Goal: Task Accomplishment & Management: Complete application form

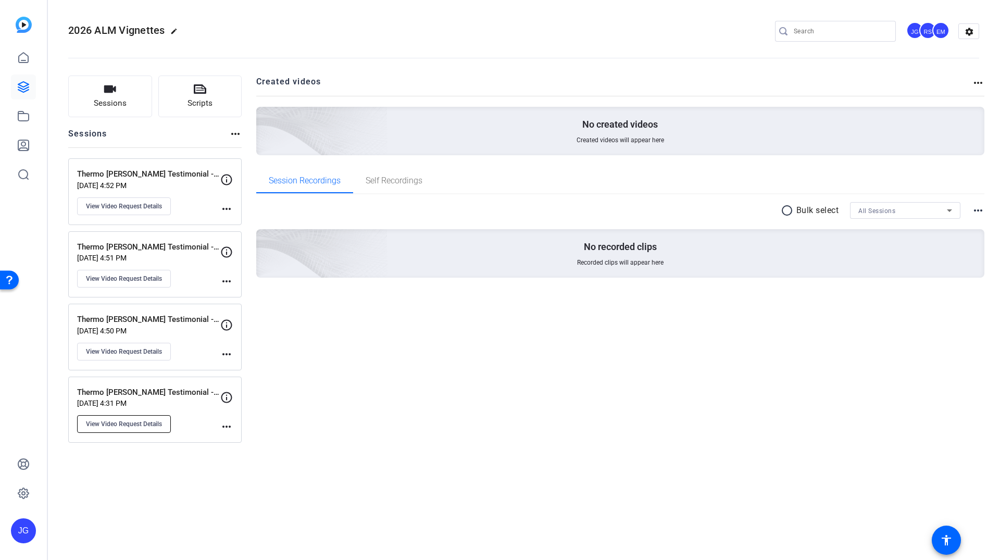
click at [155, 422] on span "View Video Request Details" at bounding box center [124, 424] width 76 height 8
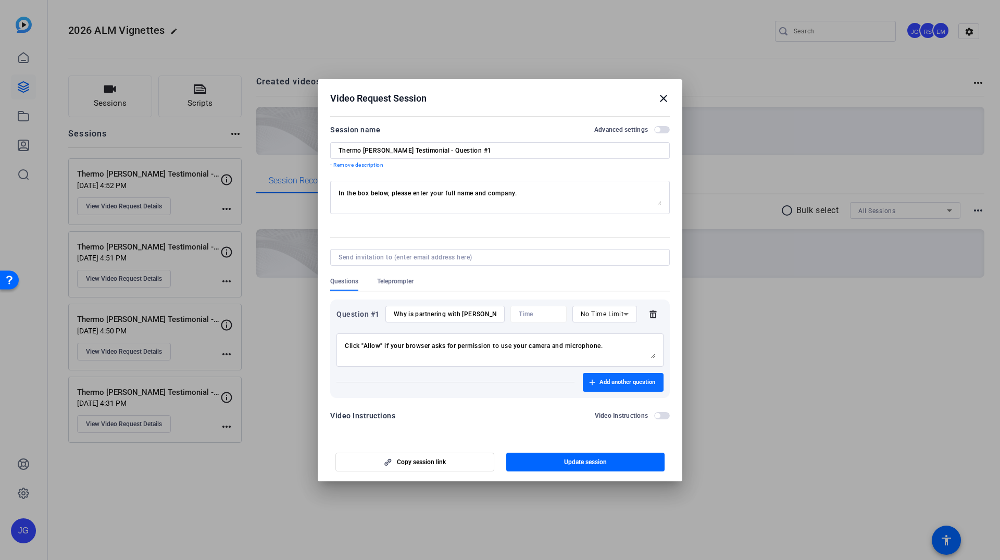
click at [608, 384] on span "Add another question" at bounding box center [627, 382] width 56 height 8
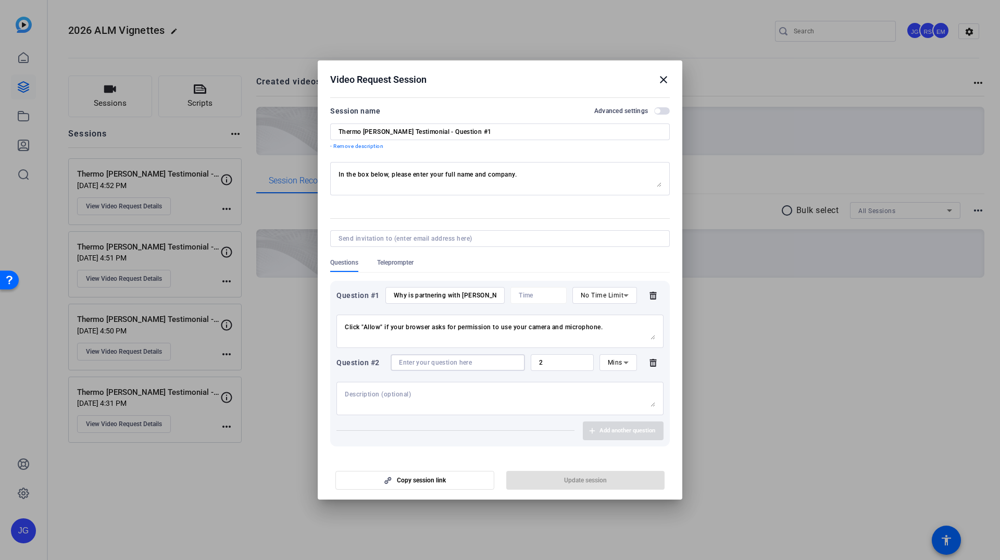
click at [421, 364] on input at bounding box center [458, 362] width 118 height 8
paste input "How does [PERSON_NAME] mission of enabling our customers to make the world heal…"
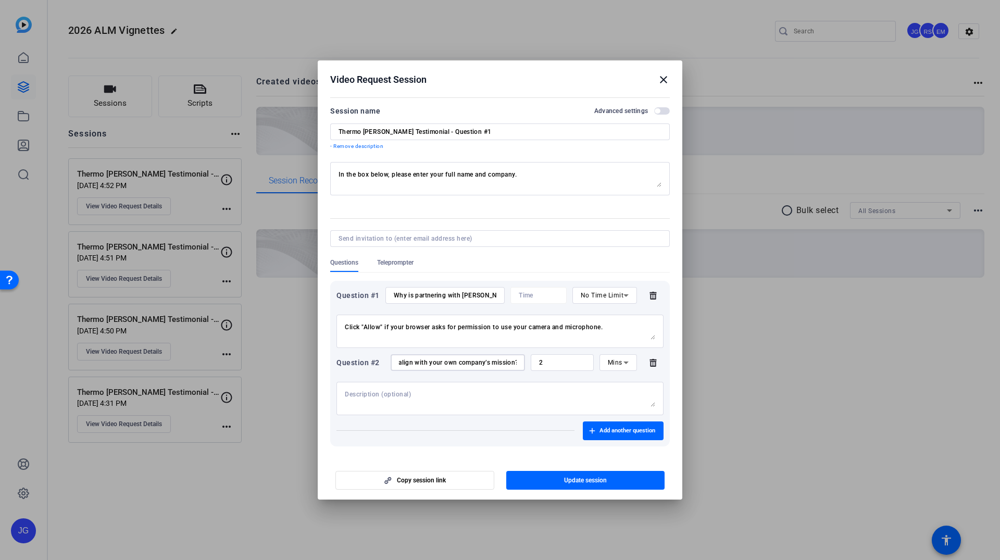
type input "How does [PERSON_NAME] mission of enabling our customers to make the world heal…"
click at [615, 366] on div "Mins" at bounding box center [616, 362] width 16 height 13
click at [611, 451] on span "No Time Limit" at bounding box center [618, 443] width 21 height 37
click at [612, 432] on span "Add another question" at bounding box center [627, 431] width 56 height 8
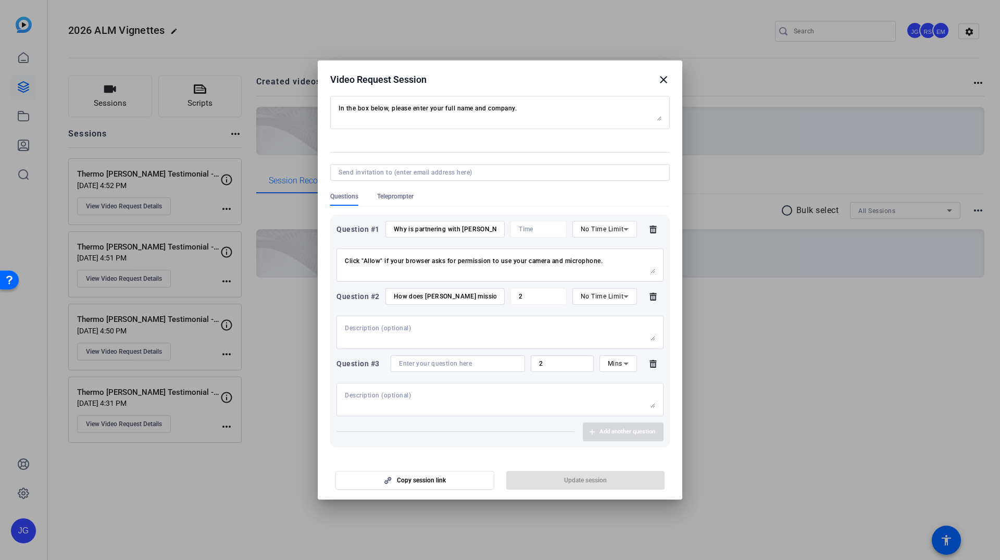
scroll to position [96, 0]
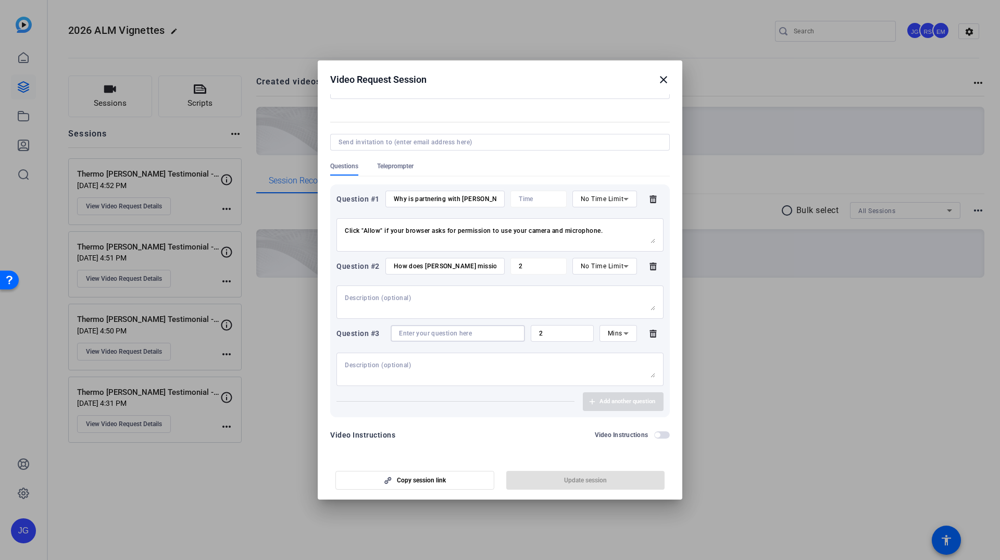
click at [412, 333] on input at bounding box center [458, 333] width 118 height 8
paste input "How has [PERSON_NAME] helped you achieve your goals?"
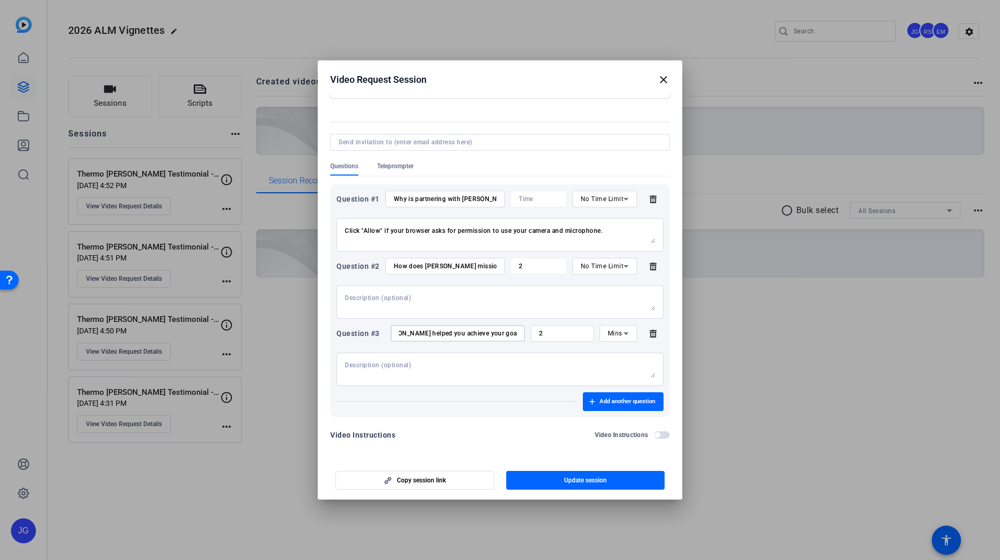
type input "How has [PERSON_NAME] helped you achieve your goals?"
click at [640, 337] on div "Question #3 How has [PERSON_NAME] helped you achieve your goals? 2 Mins" at bounding box center [499, 333] width 327 height 17
click at [627, 334] on icon at bounding box center [626, 333] width 12 height 12
click at [617, 426] on span "No Time Limit" at bounding box center [618, 413] width 21 height 37
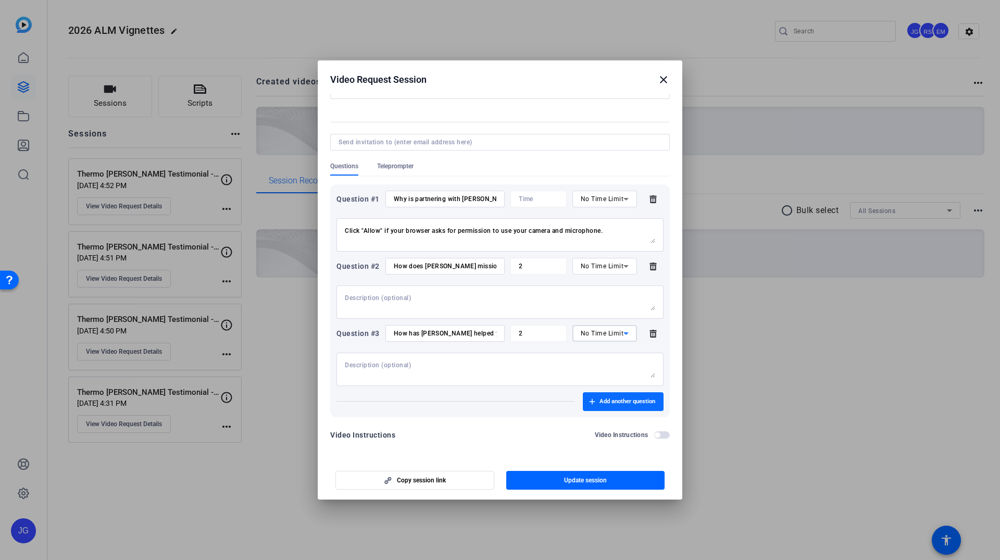
click at [627, 402] on span "Add another question" at bounding box center [627, 401] width 56 height 8
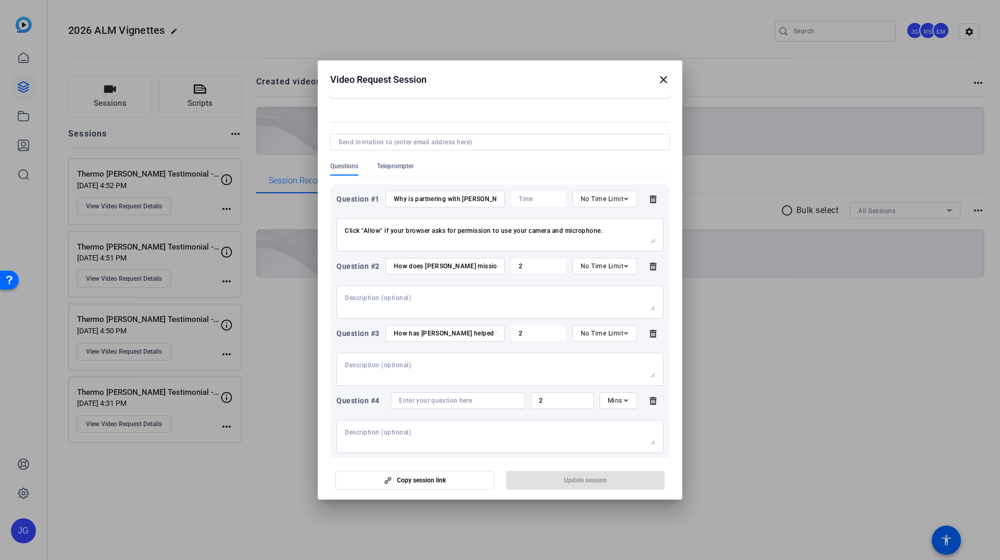
click at [433, 401] on input at bounding box center [458, 400] width 118 height 8
paste input "In what ways could [PERSON_NAME] become an even stronger partner to you?"
type input "In what ways could [PERSON_NAME] become an even stronger partner to you?"
click at [627, 401] on icon at bounding box center [626, 400] width 12 height 12
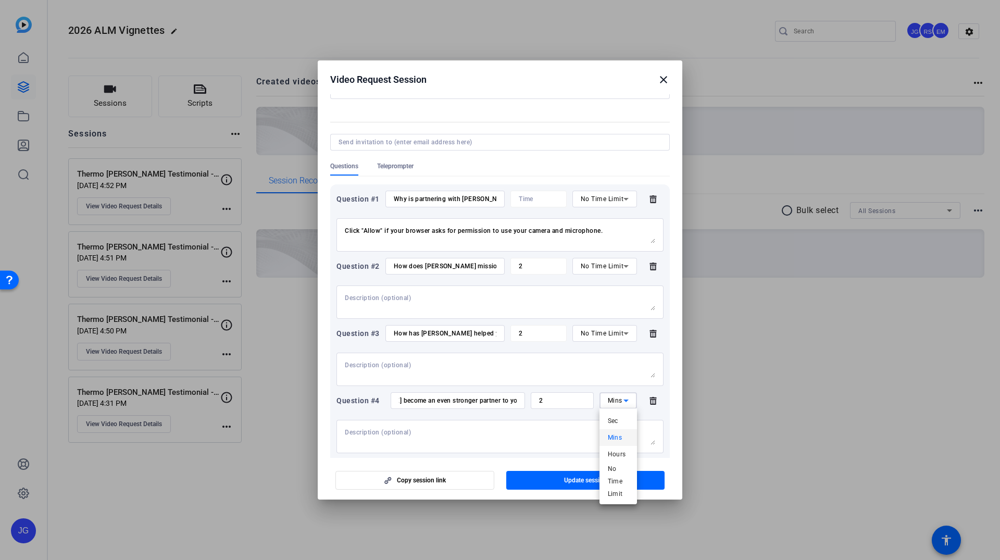
scroll to position [0, 0]
click at [620, 487] on span "No Time Limit" at bounding box center [618, 480] width 21 height 37
click at [590, 481] on span "Update session" at bounding box center [585, 480] width 43 height 8
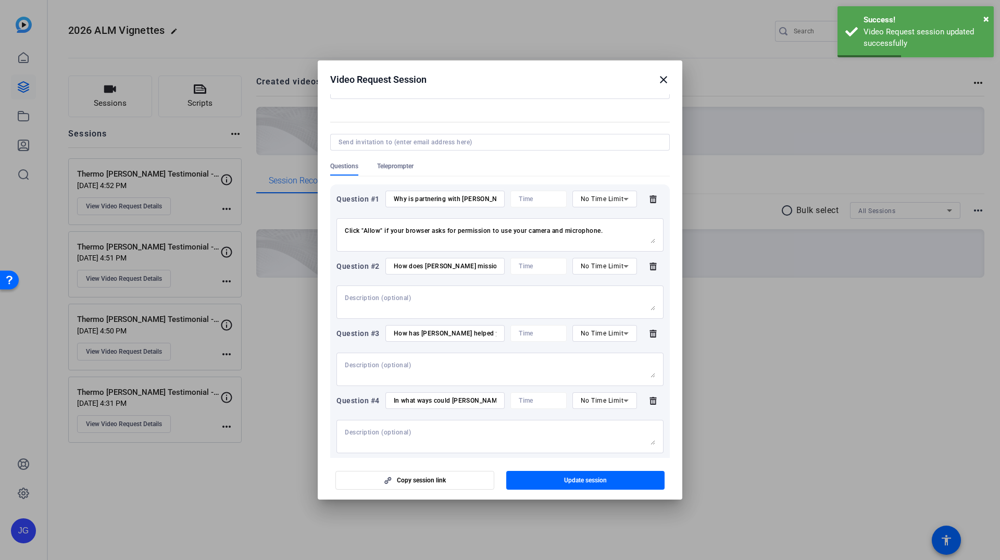
click at [661, 81] on mat-icon "close" at bounding box center [663, 79] width 12 height 12
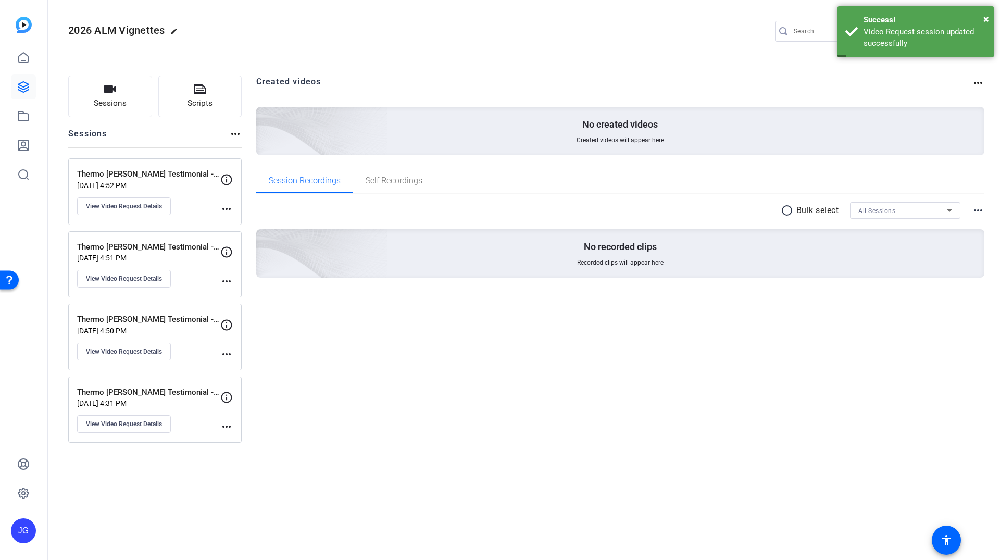
click at [225, 351] on mat-icon "more_horiz" at bounding box center [226, 354] width 12 height 12
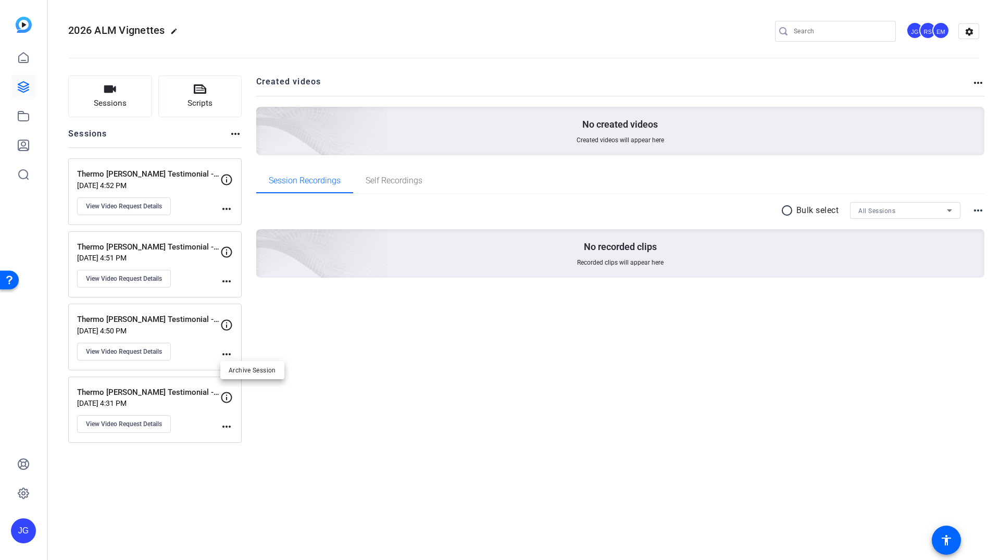
click at [304, 357] on div at bounding box center [500, 280] width 1000 height 560
click at [230, 427] on mat-icon "more_horiz" at bounding box center [226, 426] width 12 height 12
click at [152, 426] on div at bounding box center [500, 280] width 1000 height 560
click at [130, 427] on span "View Video Request Details" at bounding box center [124, 424] width 76 height 8
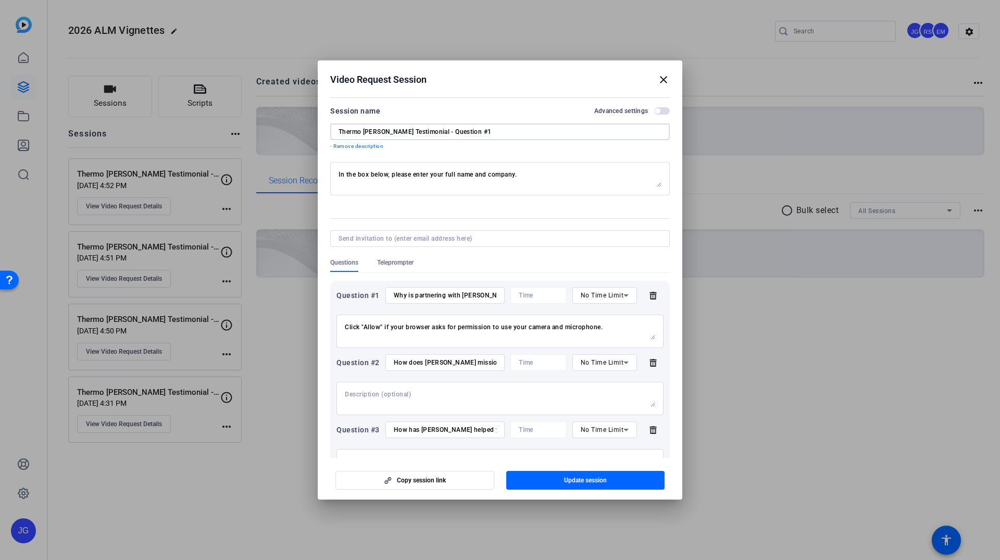
click at [477, 129] on input "Thermo [PERSON_NAME] Testimonial - Question #1" at bounding box center [500, 132] width 323 height 8
drag, startPoint x: 479, startPoint y: 130, endPoint x: 420, endPoint y: 130, distance: 59.4
click at [420, 130] on input "Thermo [PERSON_NAME] Testimonial - Question #1" at bounding box center [500, 132] width 323 height 8
type input "Thermo [PERSON_NAME] Testimonials"
click at [618, 473] on span "button" at bounding box center [585, 480] width 159 height 25
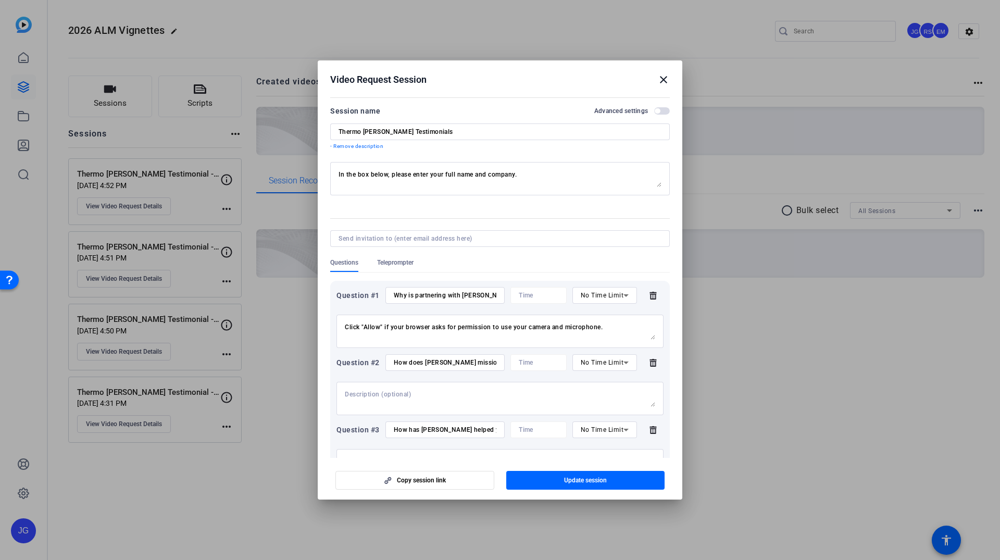
click at [663, 82] on mat-icon "close" at bounding box center [663, 79] width 12 height 12
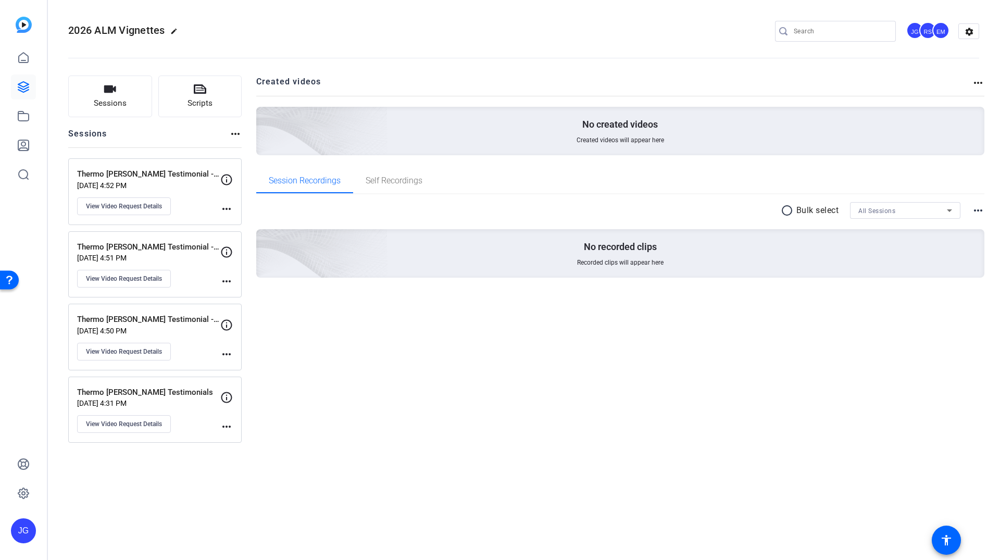
click at [223, 429] on mat-icon "more_horiz" at bounding box center [226, 426] width 12 height 12
click at [159, 424] on div at bounding box center [500, 280] width 1000 height 560
click at [147, 428] on span "View Video Request Details" at bounding box center [124, 424] width 76 height 8
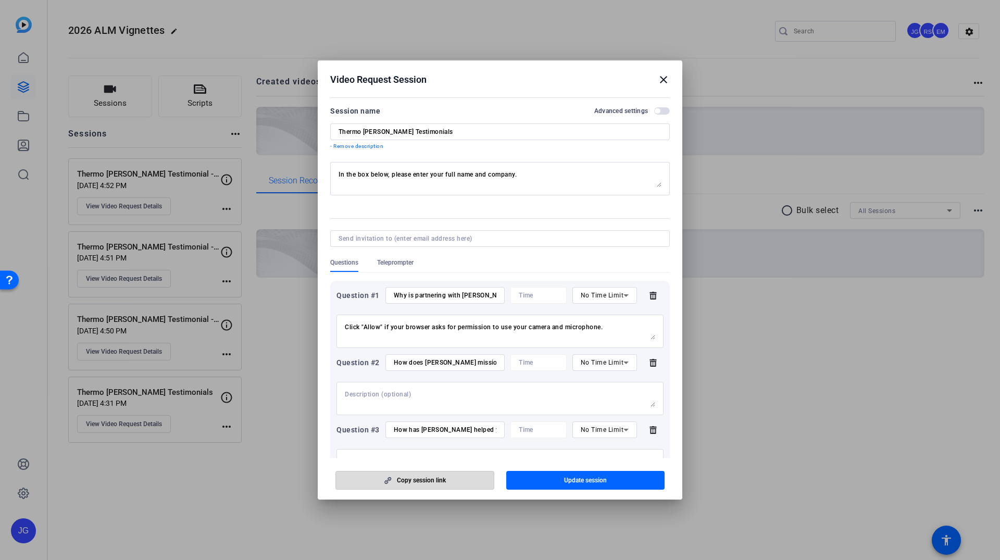
click at [417, 482] on span "Copy session link" at bounding box center [421, 480] width 49 height 8
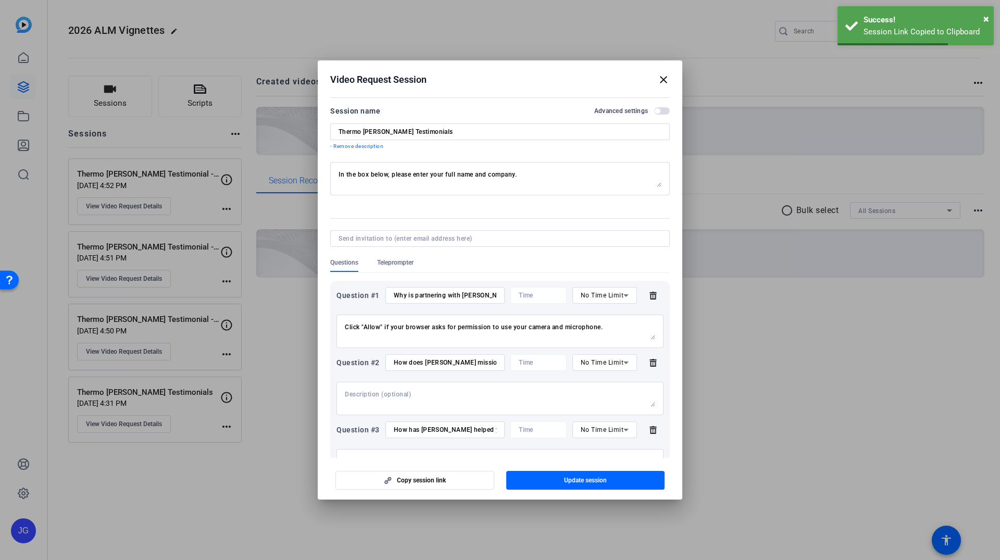
click at [658, 82] on mat-icon "close" at bounding box center [663, 79] width 12 height 12
